Goal: Task Accomplishment & Management: Manage account settings

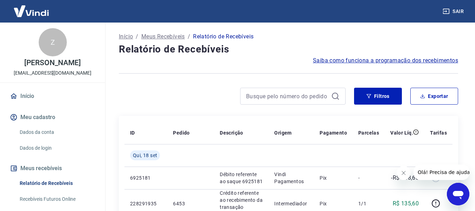
click at [376, 94] on button "Filtros" at bounding box center [378, 96] width 48 height 17
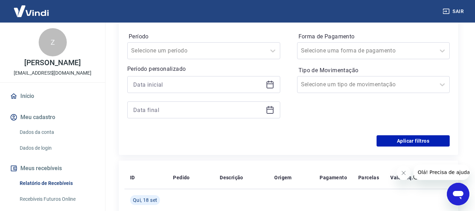
scroll to position [127, 0]
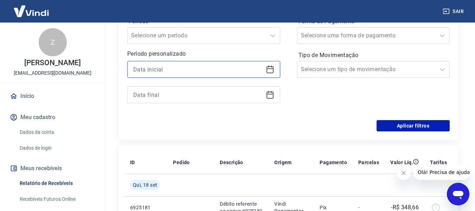
click at [189, 65] on input at bounding box center [198, 69] width 130 height 11
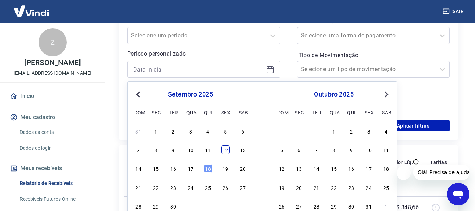
click at [224, 148] on div "12" at bounding box center [225, 149] width 8 height 8
type input "12/09/2025"
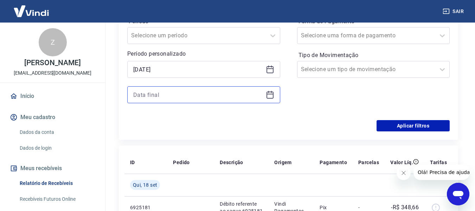
click at [180, 94] on input at bounding box center [198, 94] width 130 height 11
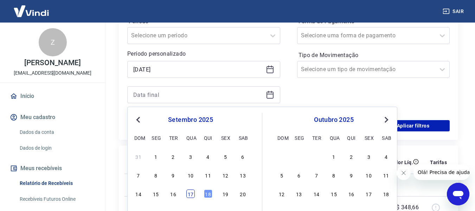
click at [193, 192] on div "17" at bounding box center [190, 193] width 8 height 8
type input "17/09/2025"
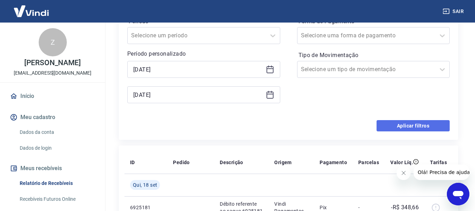
click at [382, 126] on button "Aplicar filtros" at bounding box center [413, 125] width 73 height 11
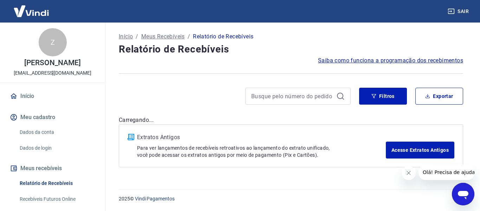
click at [410, 173] on icon "Fechar mensagem da empresa" at bounding box center [409, 173] width 6 height 6
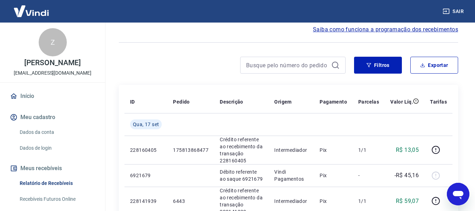
scroll to position [25, 0]
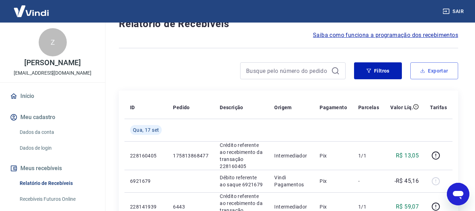
click at [427, 76] on button "Exportar" at bounding box center [434, 70] width 48 height 17
type input "12/09/2025"
type input "17/09/2025"
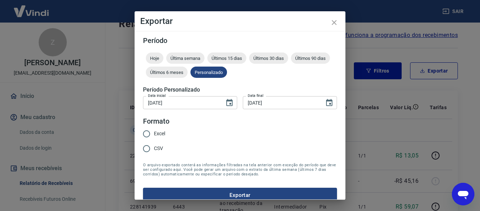
click at [164, 145] on label "CSV" at bounding box center [152, 148] width 26 height 15
click at [154, 145] on input "CSV" at bounding box center [146, 148] width 15 height 15
radio input "true"
click at [202, 190] on button "Exportar" at bounding box center [240, 194] width 194 height 15
